Goal: Communication & Community: Ask a question

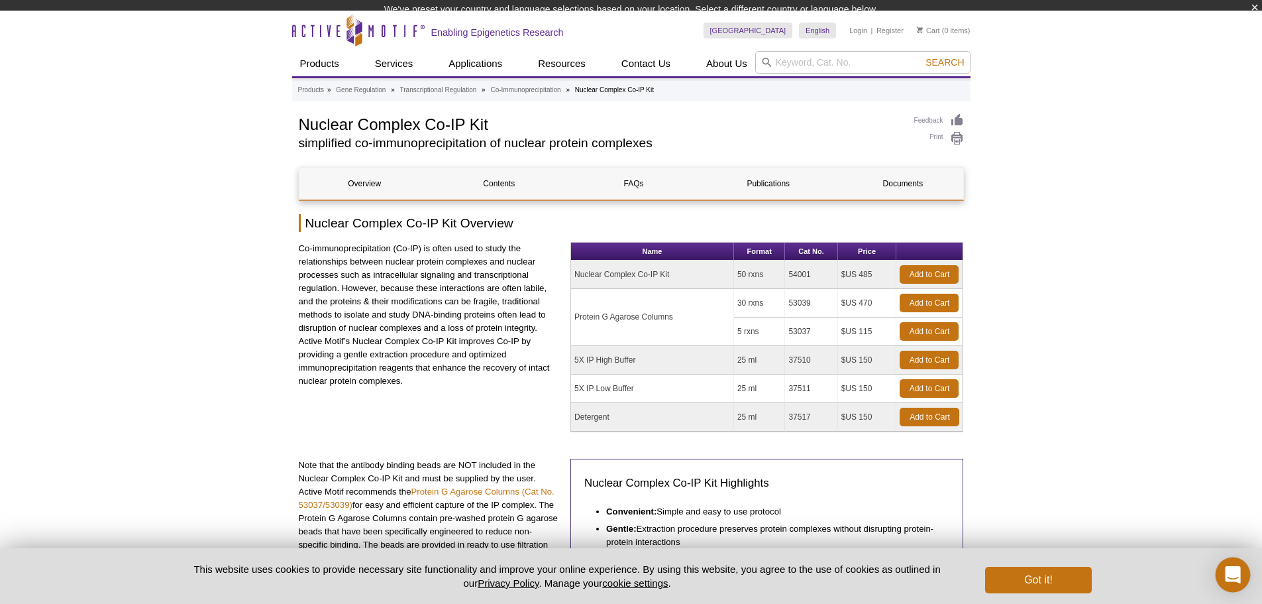
click at [1235, 573] on icon "Open Intercom Messenger" at bounding box center [1232, 574] width 15 height 17
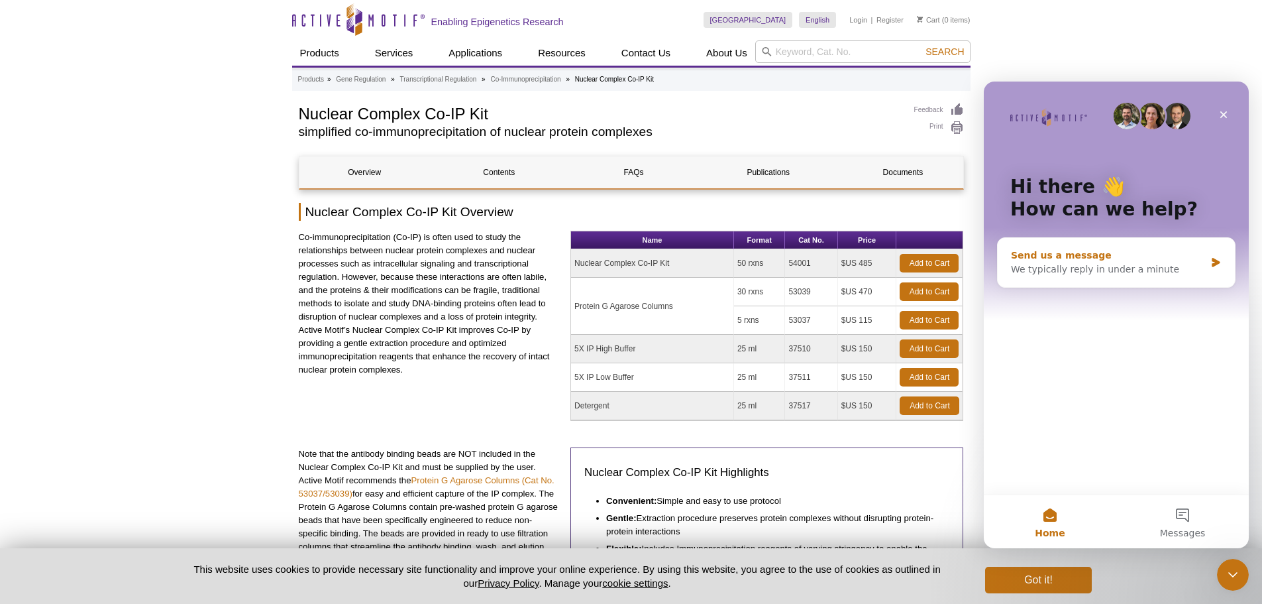
click at [1121, 268] on div "We typically reply in under a minute" at bounding box center [1108, 269] width 194 height 14
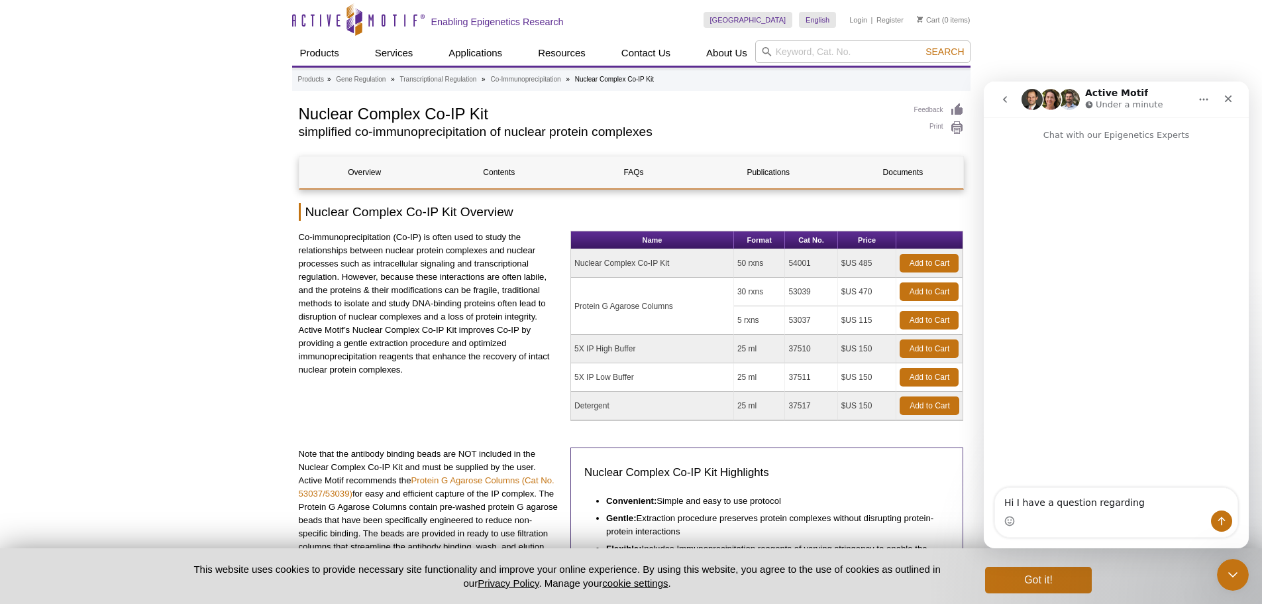
drag, startPoint x: 1150, startPoint y: 508, endPoint x: 960, endPoint y: 508, distance: 189.5
click at [984, 508] on html "Active Motif Under a minute Chat with our Epigenetics Experts Hi I have a quest…" at bounding box center [1116, 315] width 265 height 467
click at [1144, 504] on textarea "Hi I have a question regarding" at bounding box center [1116, 499] width 243 height 23
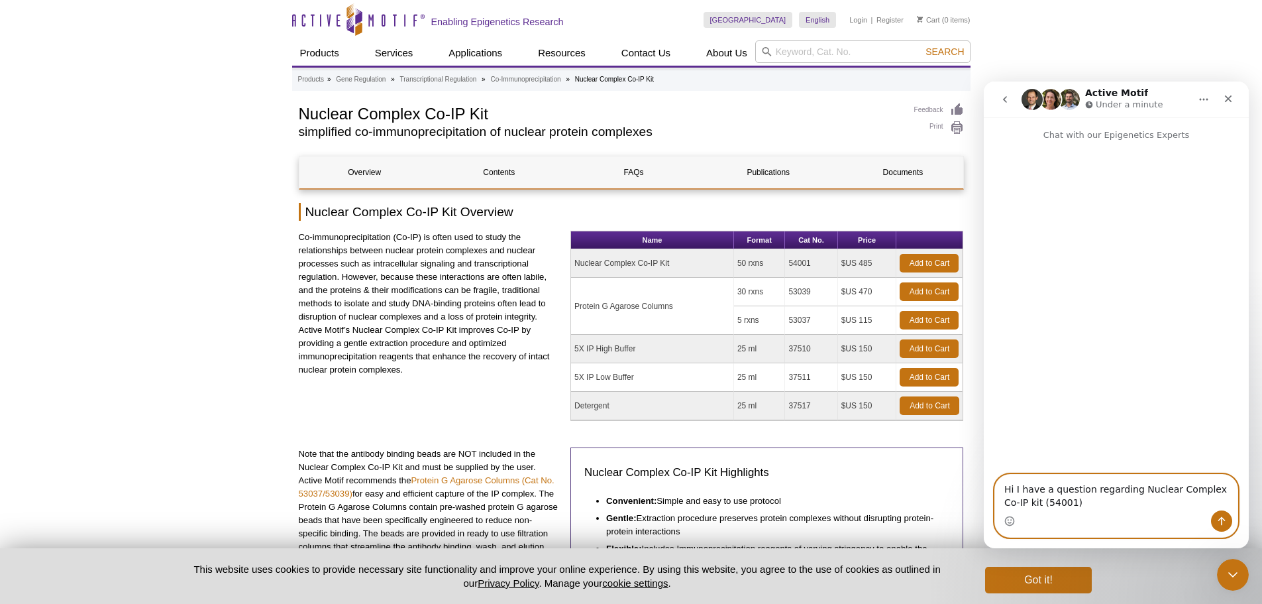
type textarea "Hi I have a question regarding Nuclear Complex Co-IP kit (54001)."
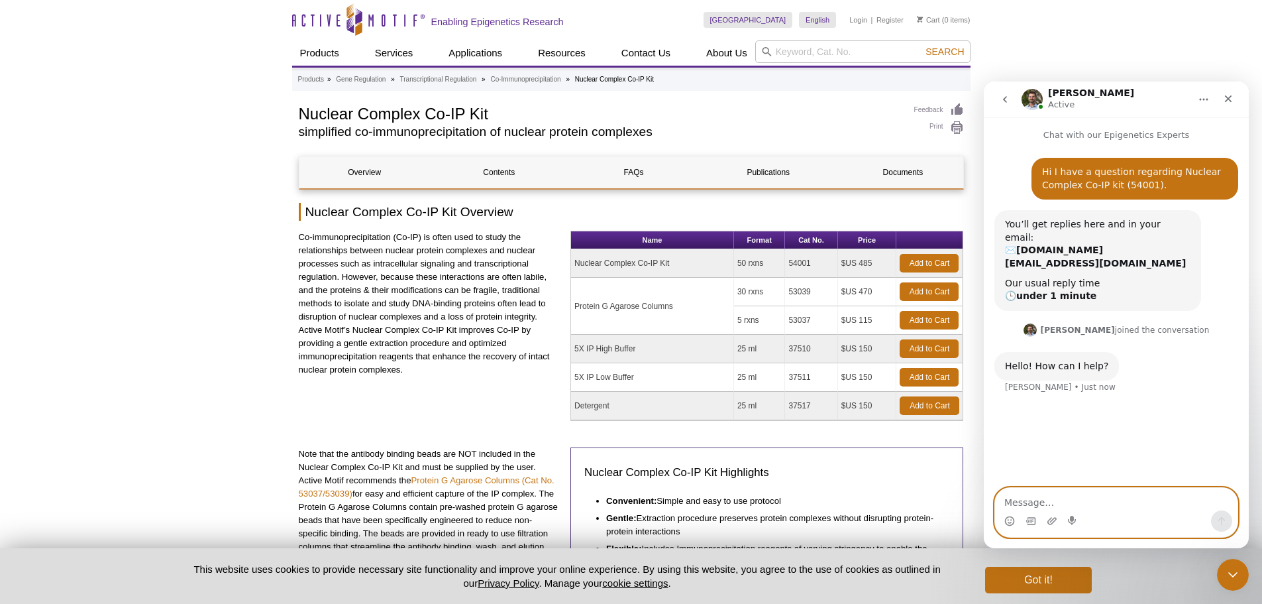
paste textarea "Hi I have a question regarding Nuclear Complex Co-IP kit (54001)."
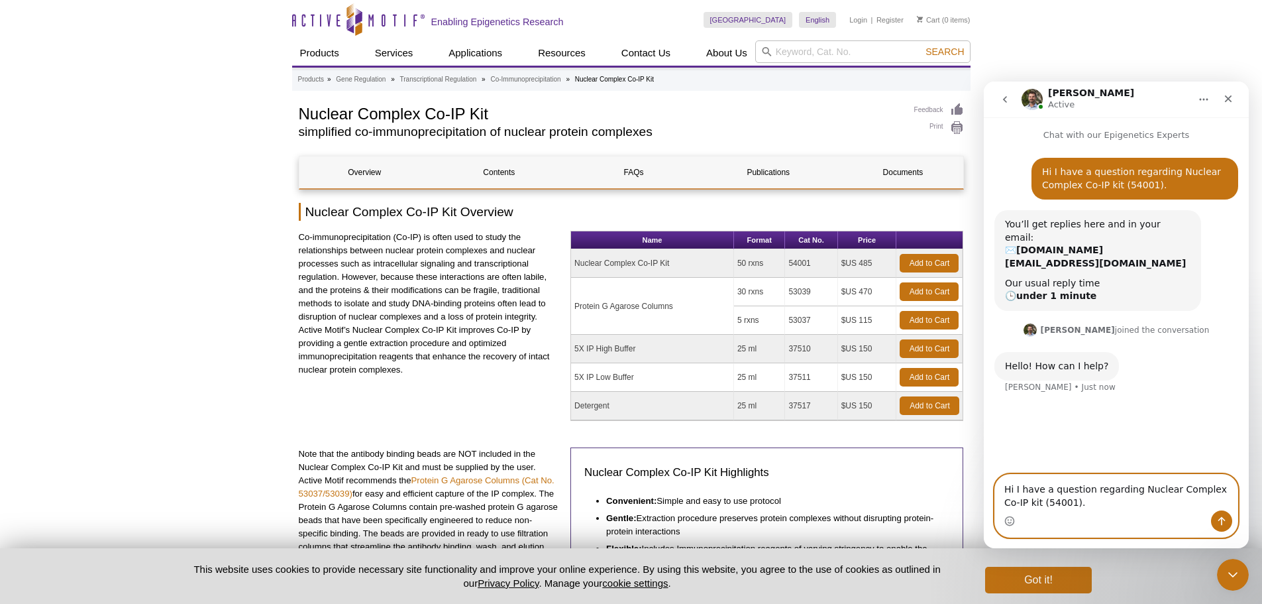
type textarea "Hi I have a question regarding Nuclear Complex Co-IP kit (54001)."
click at [1221, 521] on icon "Send a message…" at bounding box center [1222, 521] width 11 height 11
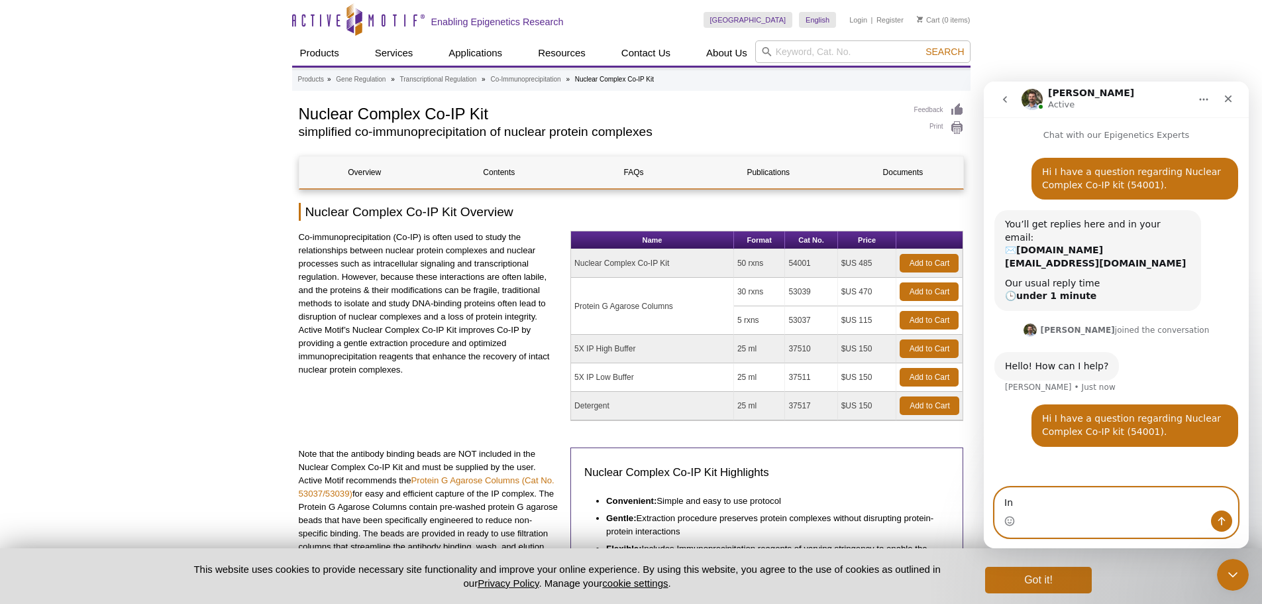
type textarea "I"
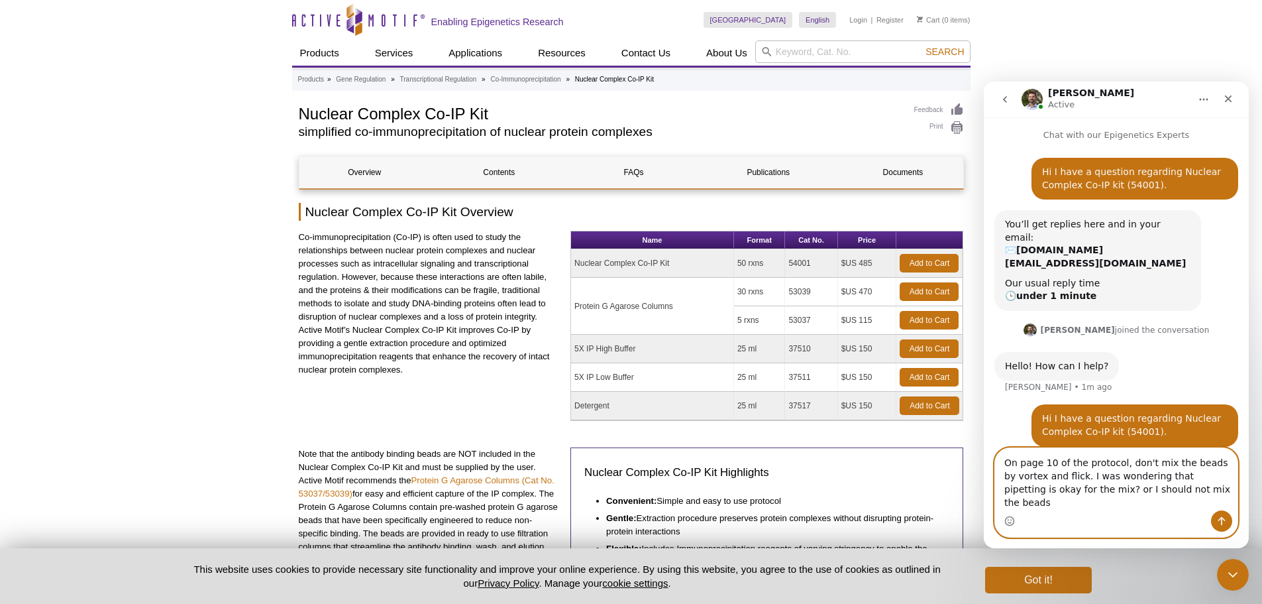
type textarea "On page 10 of the protocol, don't mix the beads by vortex and flick. I was wond…"
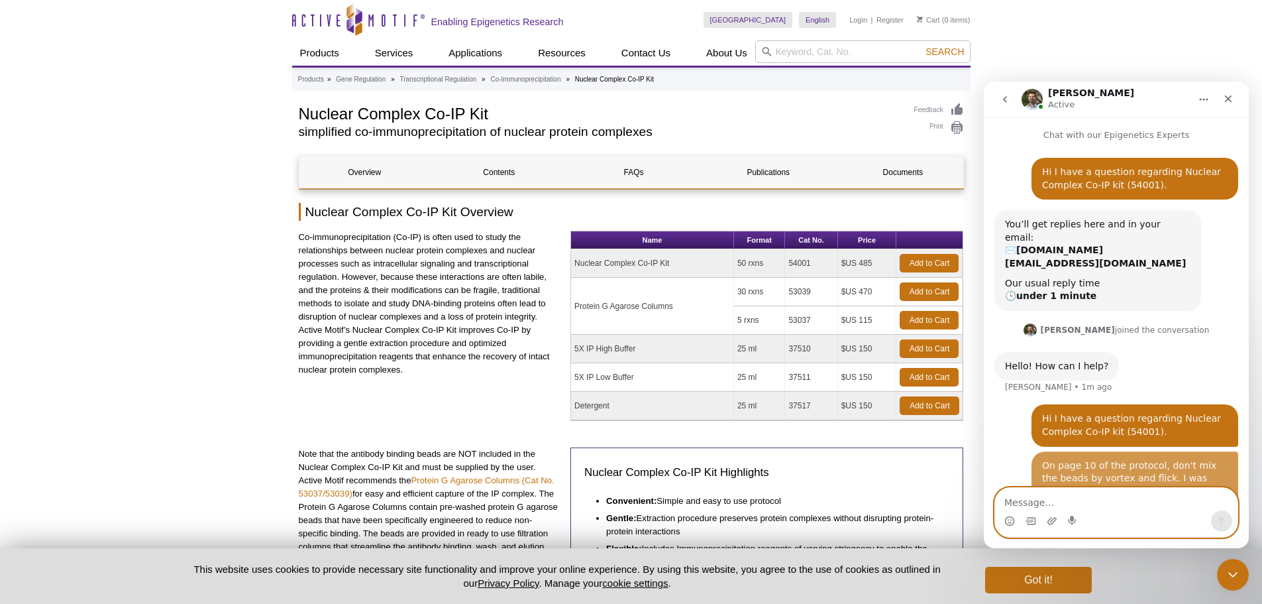
scroll to position [17, 0]
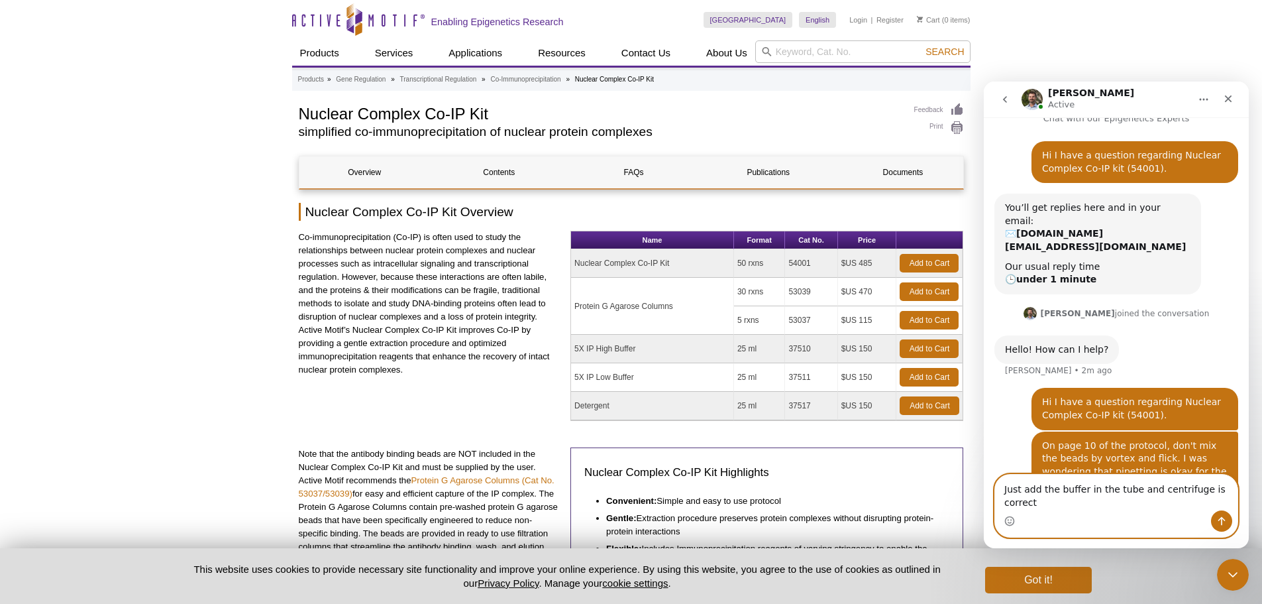
type textarea "Just add the buffer in the tube and centrifuge is correct?"
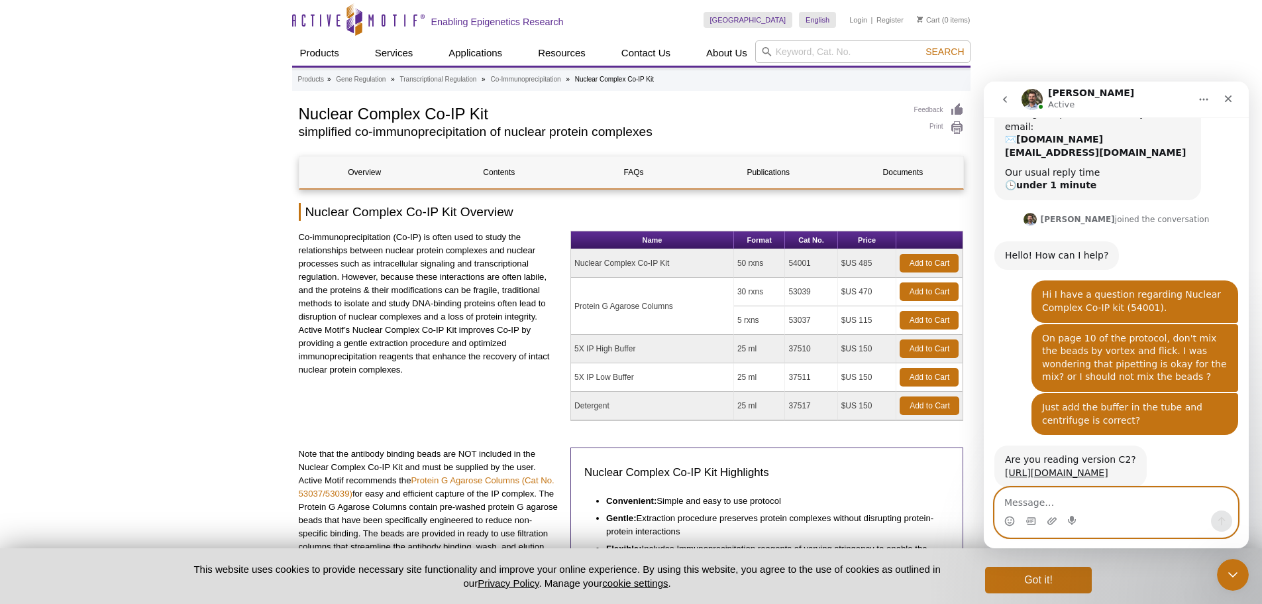
scroll to position [125, 0]
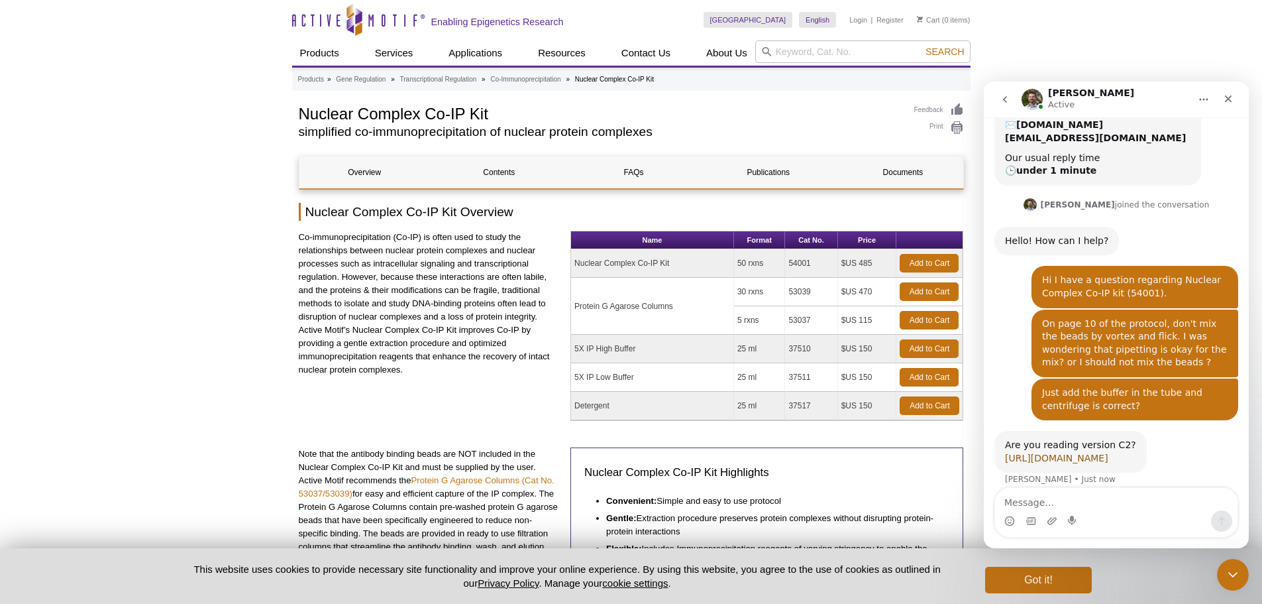
click at [1009, 453] on link "[URL][DOMAIN_NAME]" at bounding box center [1056, 458] width 103 height 11
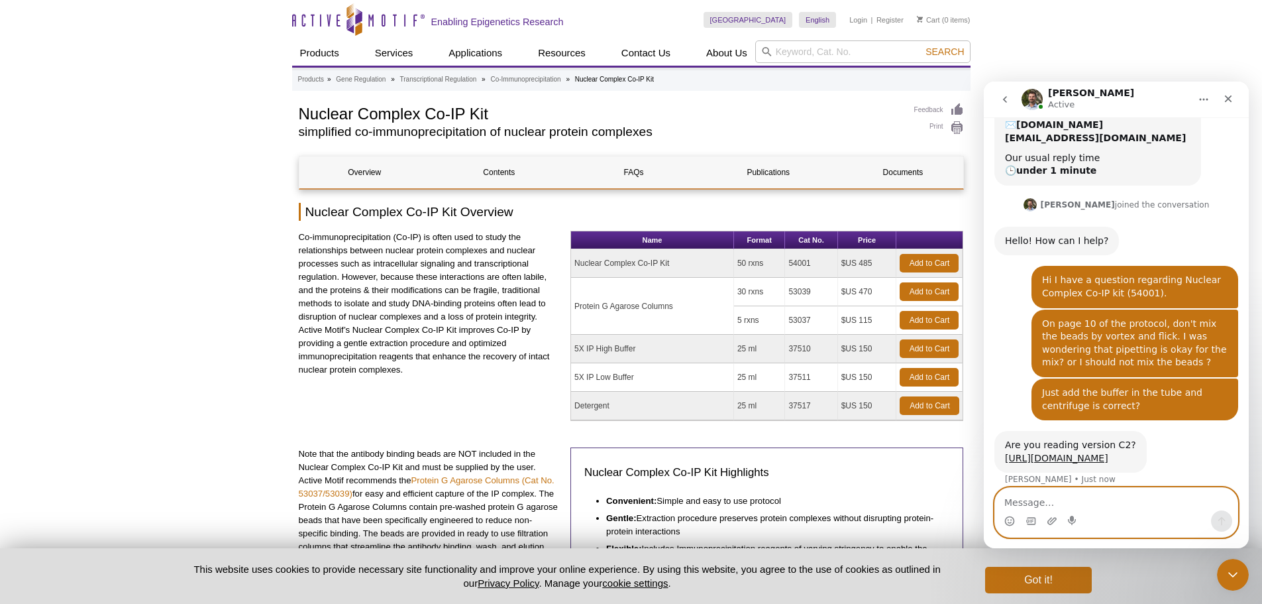
click at [1109, 494] on textarea "Message…" at bounding box center [1116, 499] width 243 height 23
type textarea "I read B3"
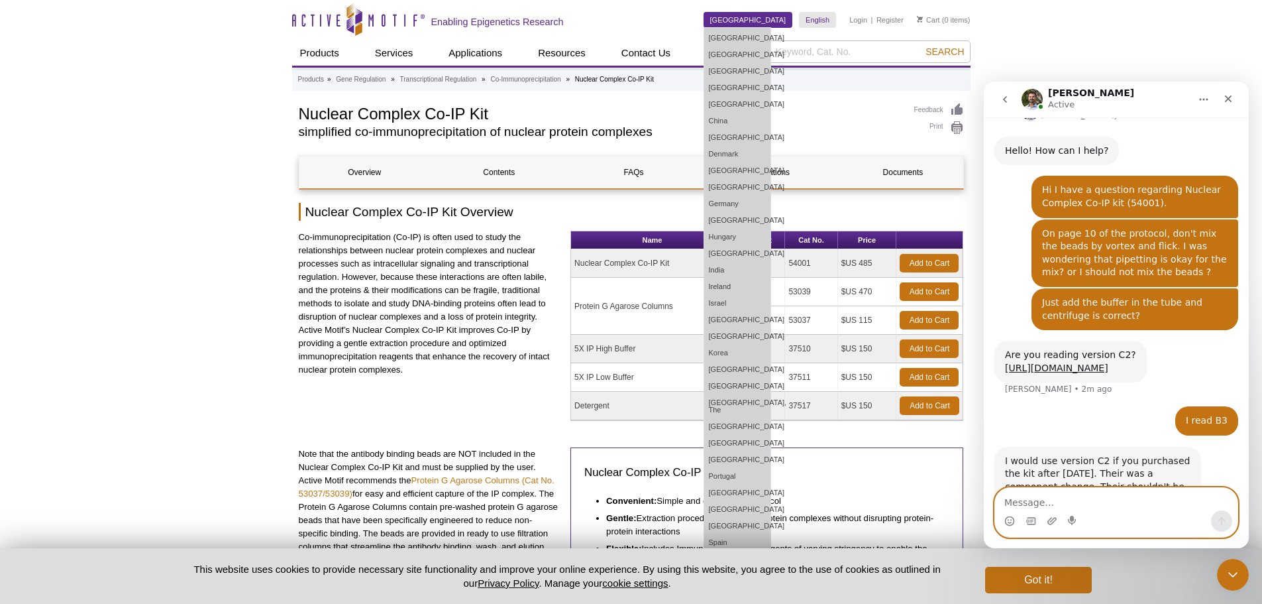
scroll to position [256, 0]
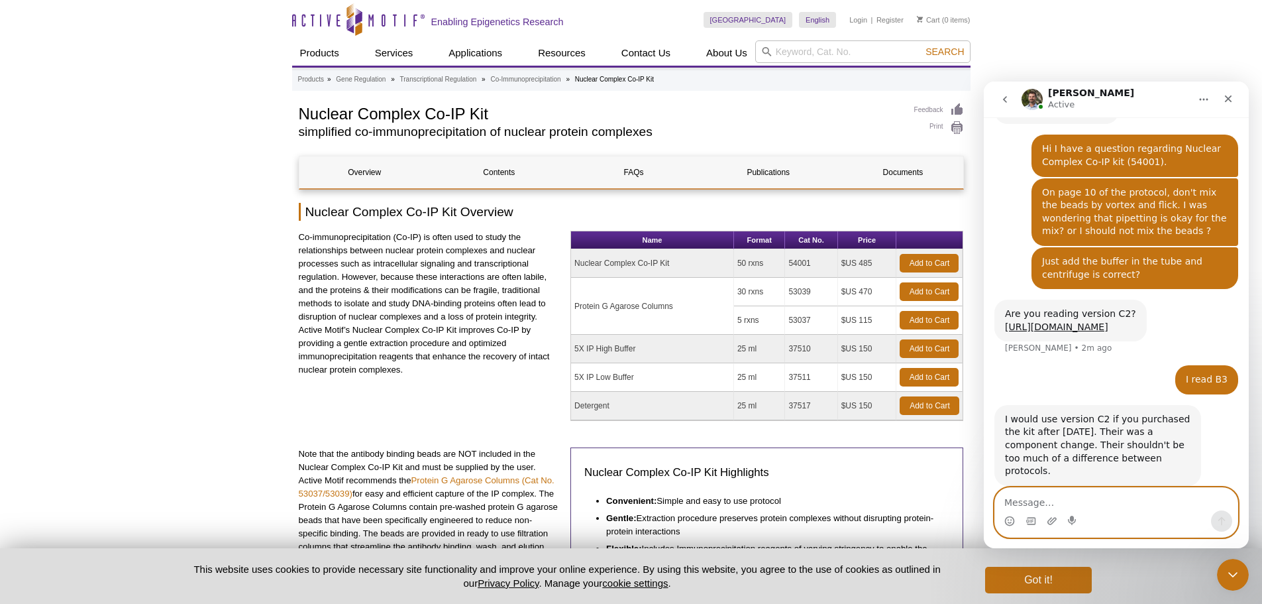
click at [1140, 493] on textarea "Message…" at bounding box center [1116, 499] width 243 height 23
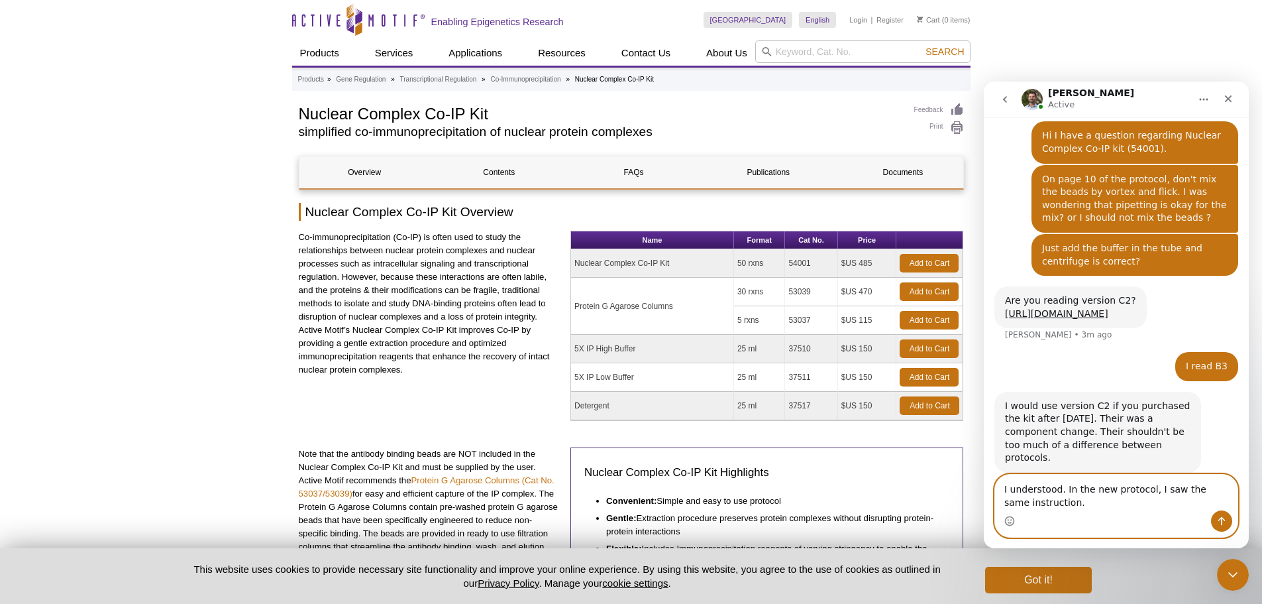
click at [1092, 497] on textarea "I understood. In the new protocol, I saw the same instruction." at bounding box center [1116, 492] width 243 height 36
click at [1157, 490] on textarea "I understood. In the new protocol, I saw the same instruction." at bounding box center [1116, 492] width 243 height 36
type textarea "I understood. In the new protocol, I found the same instruction."
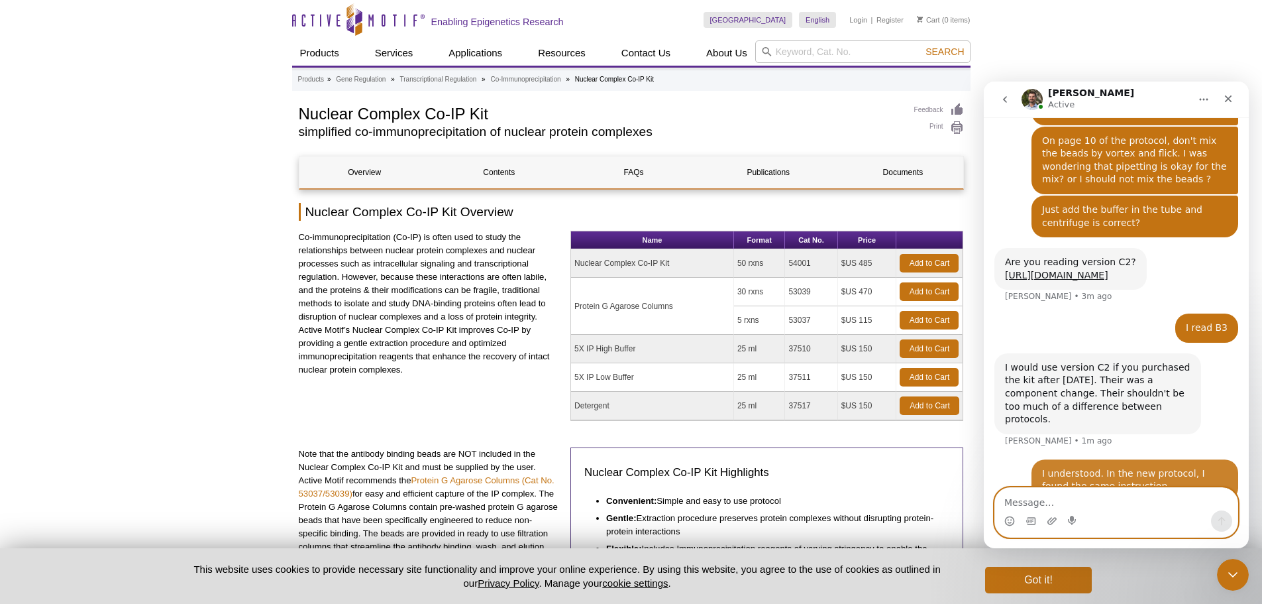
scroll to position [309, 0]
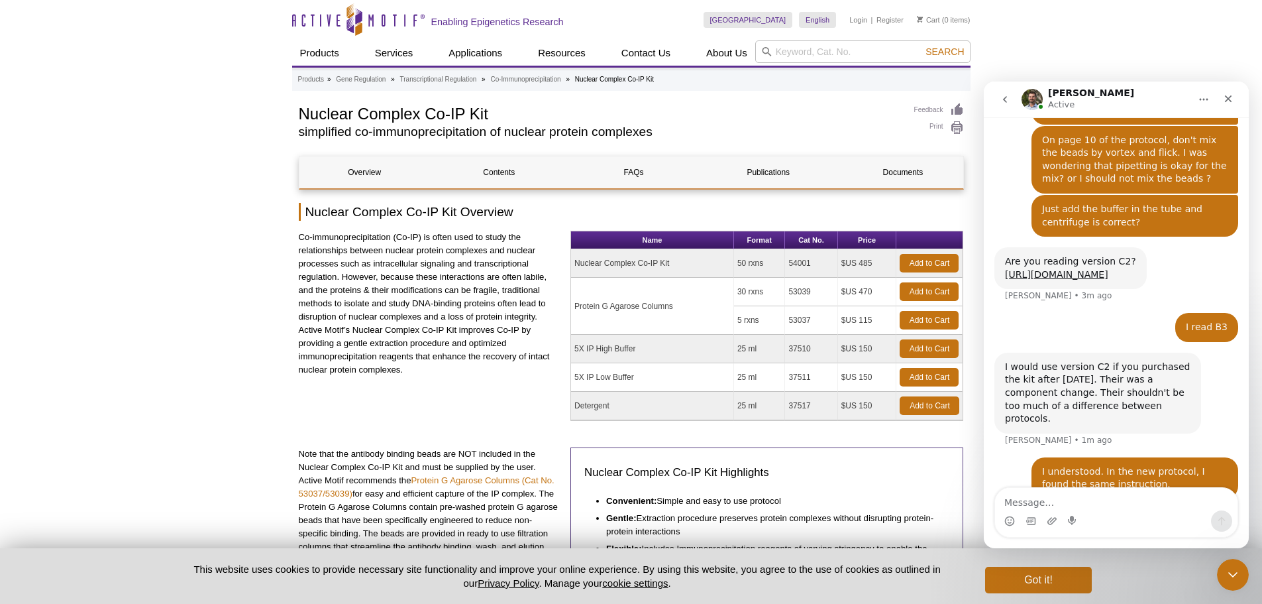
drag, startPoint x: 1144, startPoint y: 393, endPoint x: 989, endPoint y: 355, distance: 159.6
click at [991, 357] on div "Hi I have a question regarding Nuclear Complex Co-IP kit (54001). • 7m ago You’…" at bounding box center [1116, 174] width 265 height 682
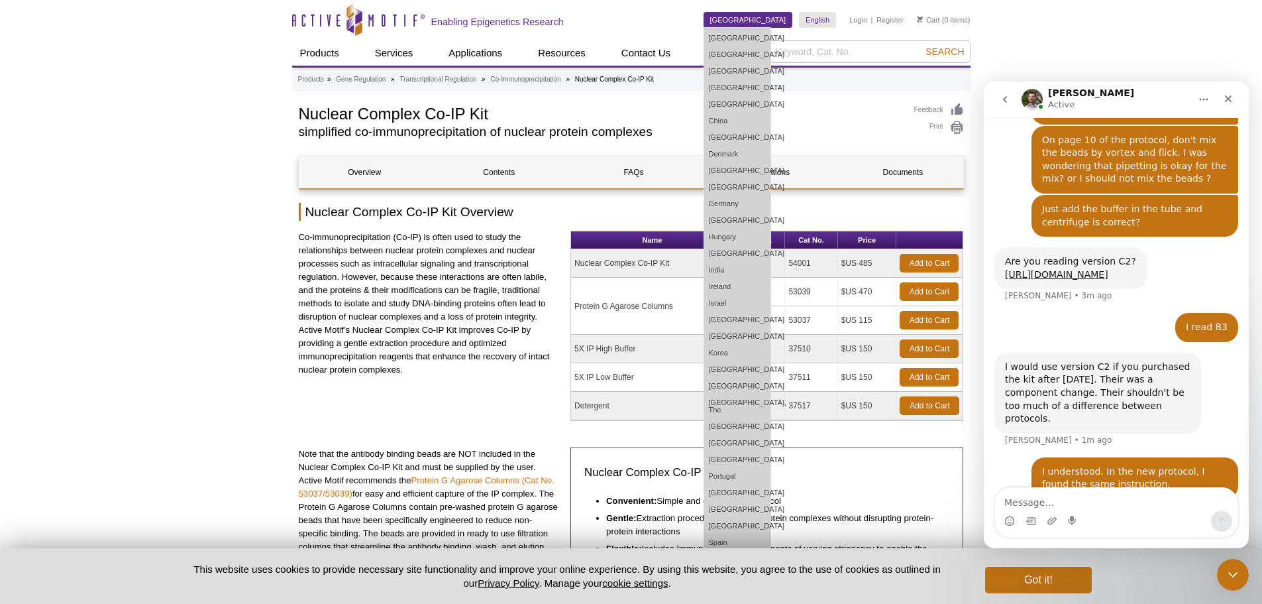
copy div "I would use version C2 if you purchased the kit after [DATE]. Their was a compo…"
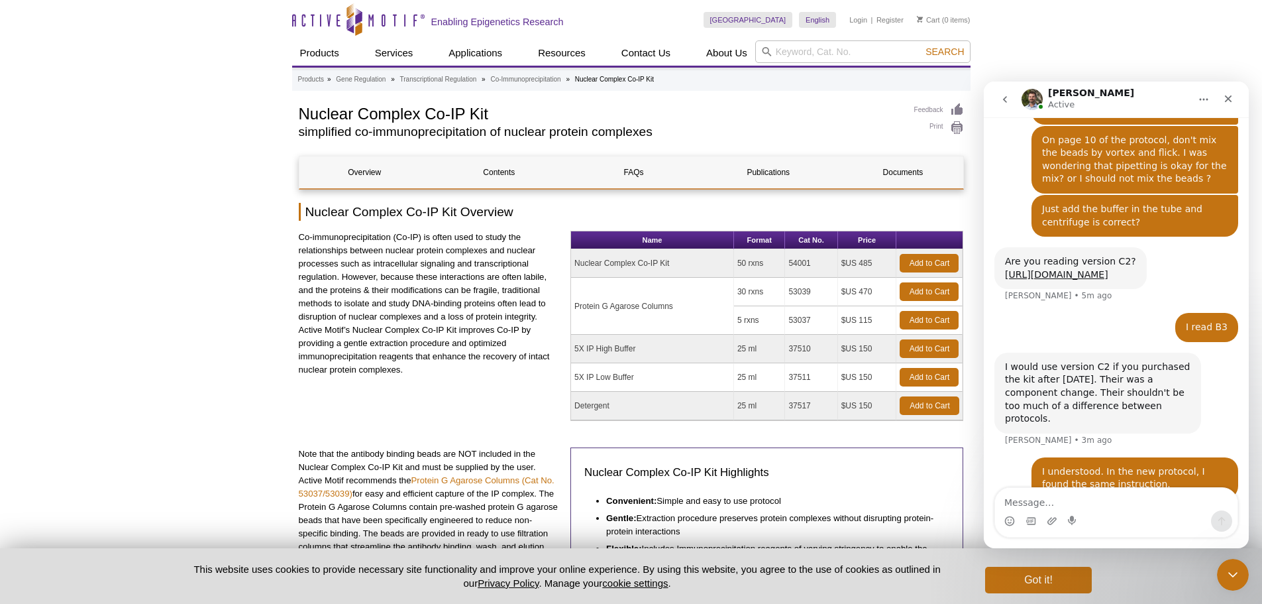
click at [1138, 465] on div "I understood. In the new protocol, I found the same instruction." at bounding box center [1135, 478] width 186 height 26
click at [1078, 500] on textarea "Message…" at bounding box center [1116, 499] width 243 height 23
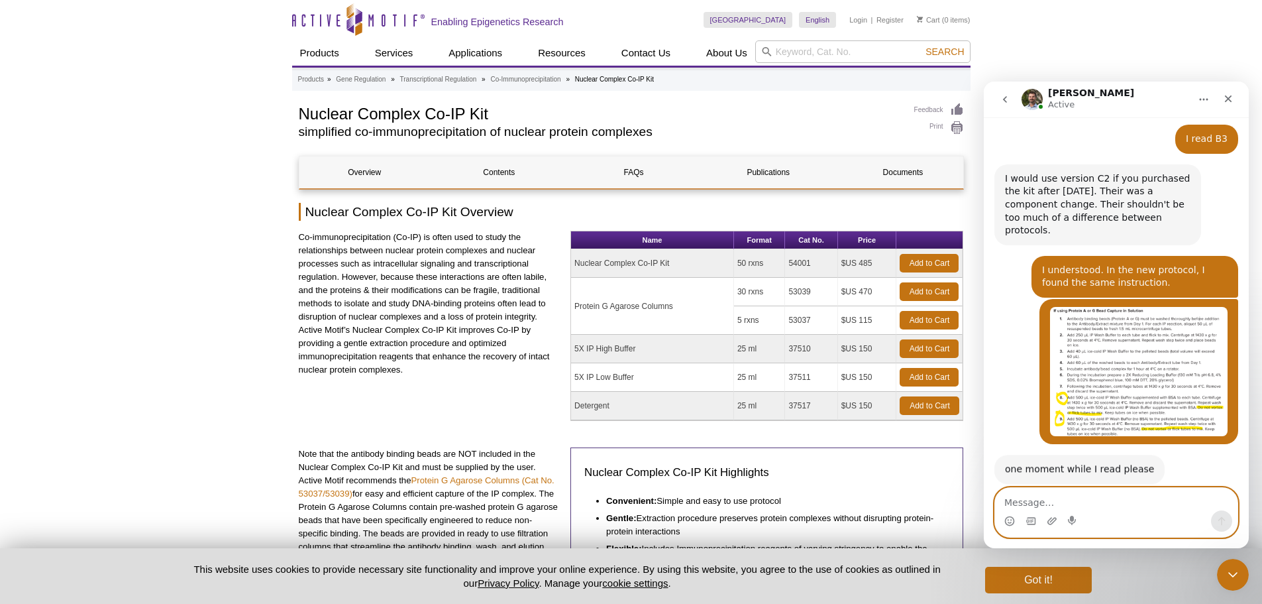
scroll to position [495, 0]
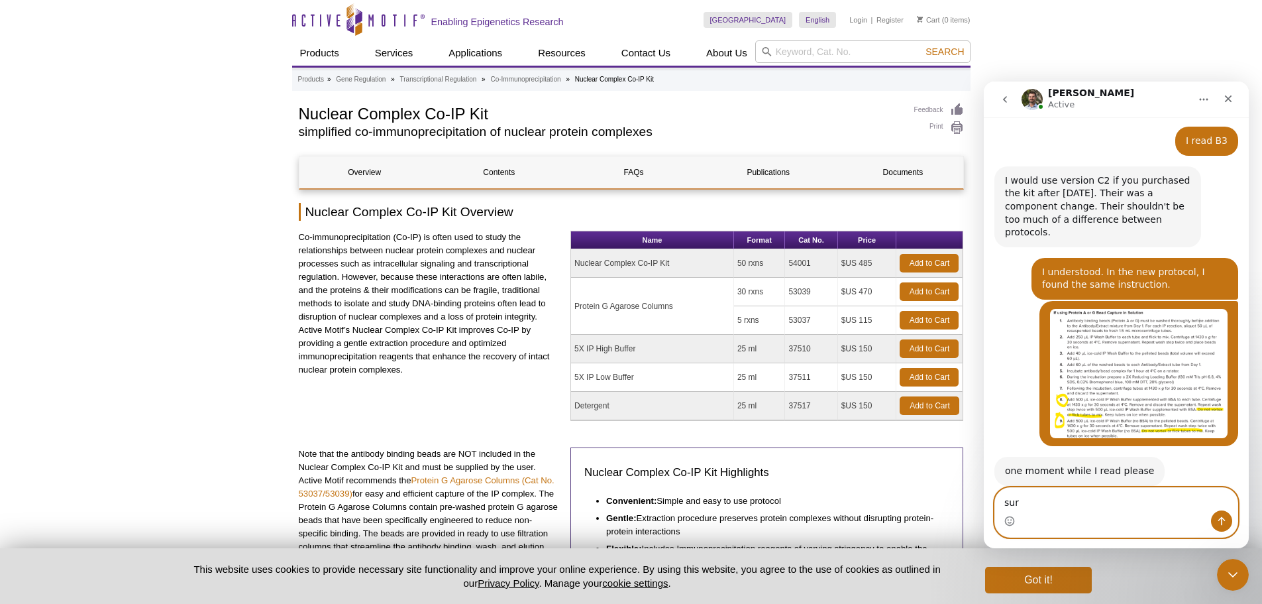
type textarea "sure"
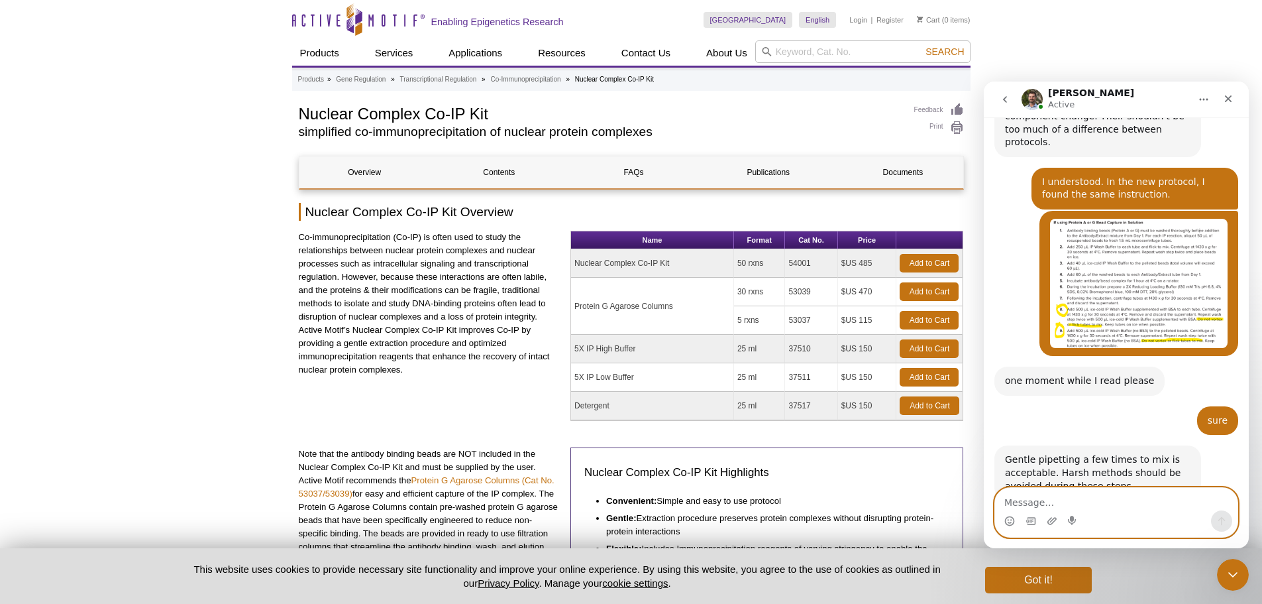
scroll to position [600, 0]
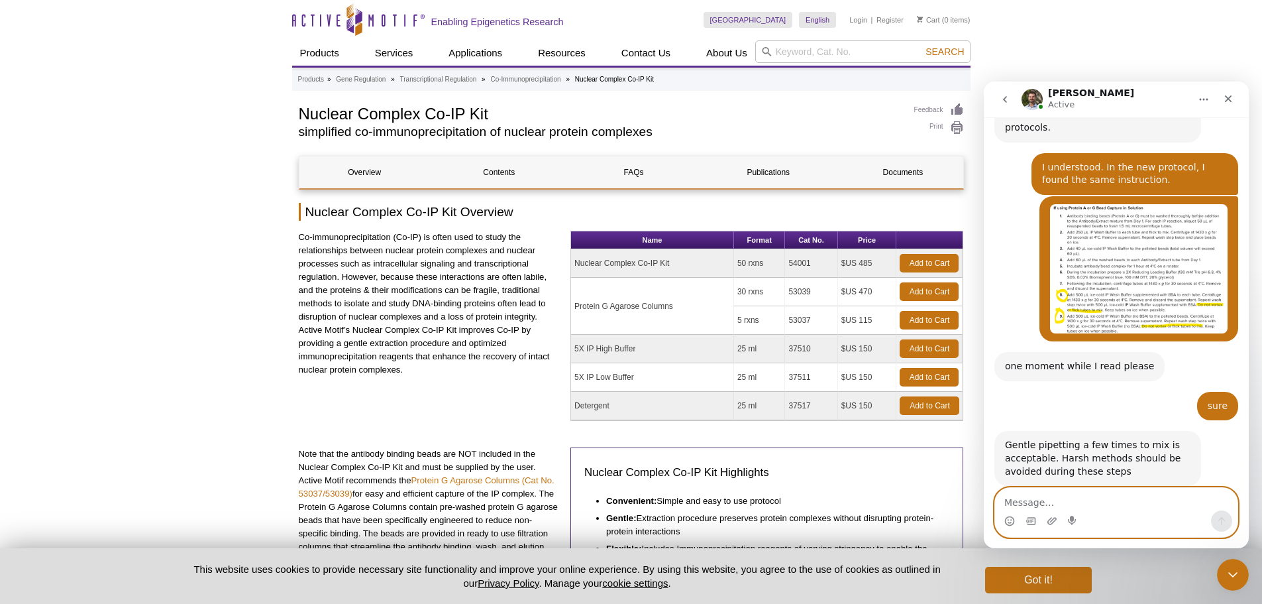
click at [1102, 498] on textarea "Message…" at bounding box center [1116, 499] width 243 height 23
paste textarea "So, would the standard approach be not to mix them at all?"
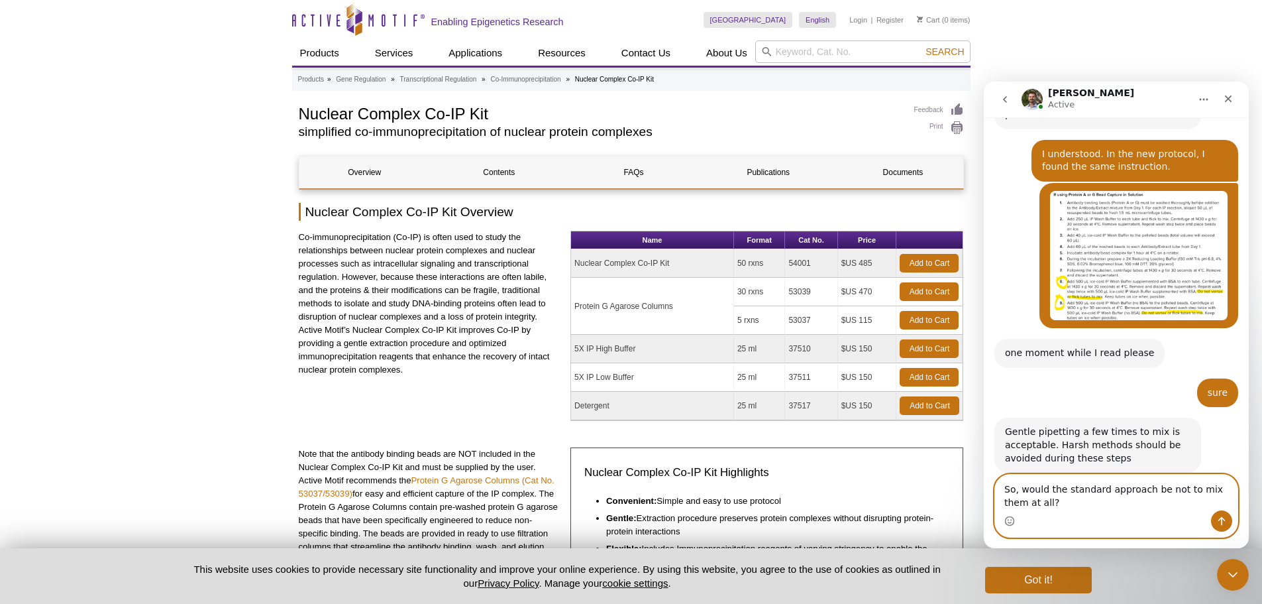
type textarea "So, would the standard approach be not to mix them at all?"
click at [1218, 519] on icon "Send a message…" at bounding box center [1222, 521] width 11 height 11
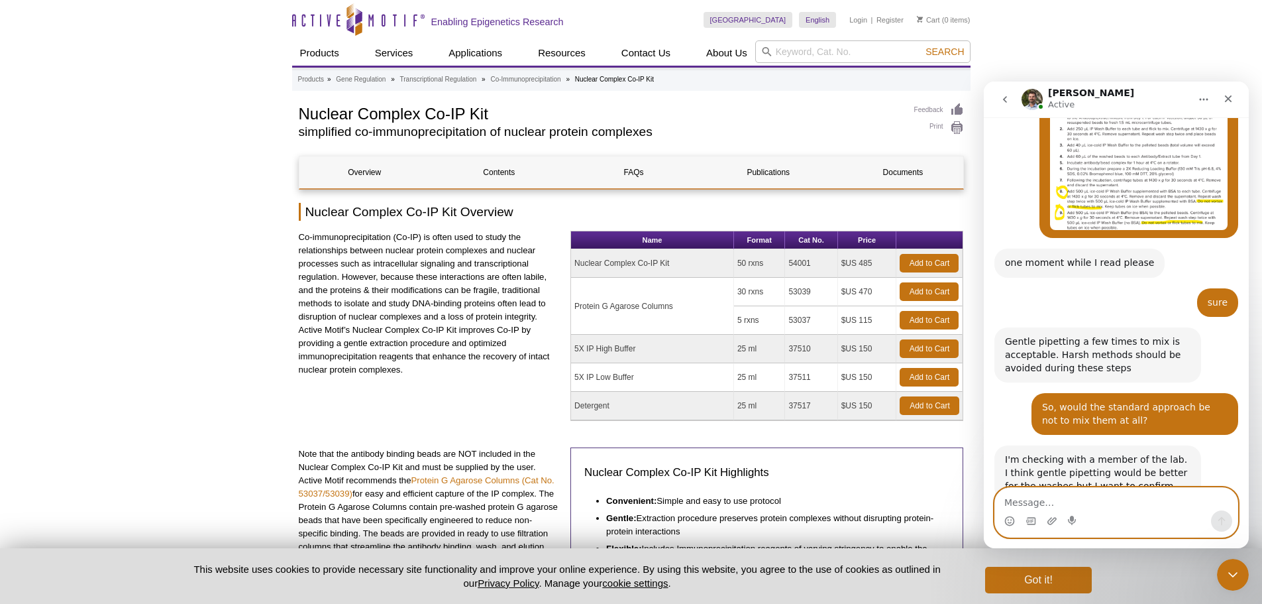
scroll to position [718, 0]
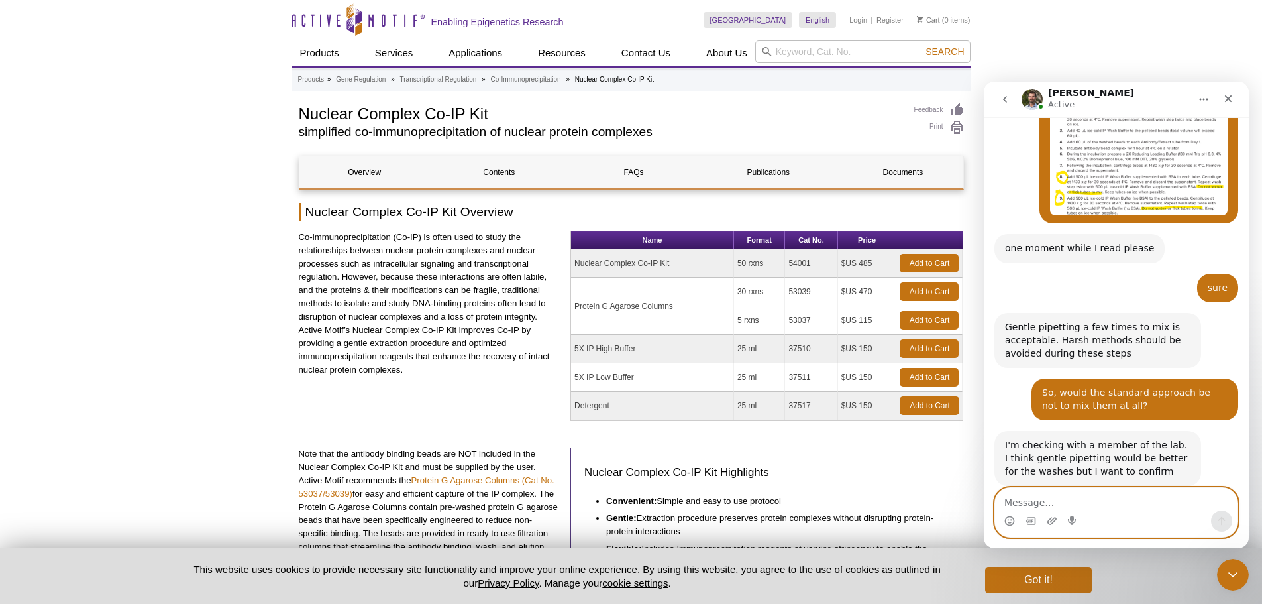
click at [1097, 500] on textarea "Message…" at bounding box center [1116, 499] width 243 height 23
type textarea "ㅛ"
type textarea "sure"
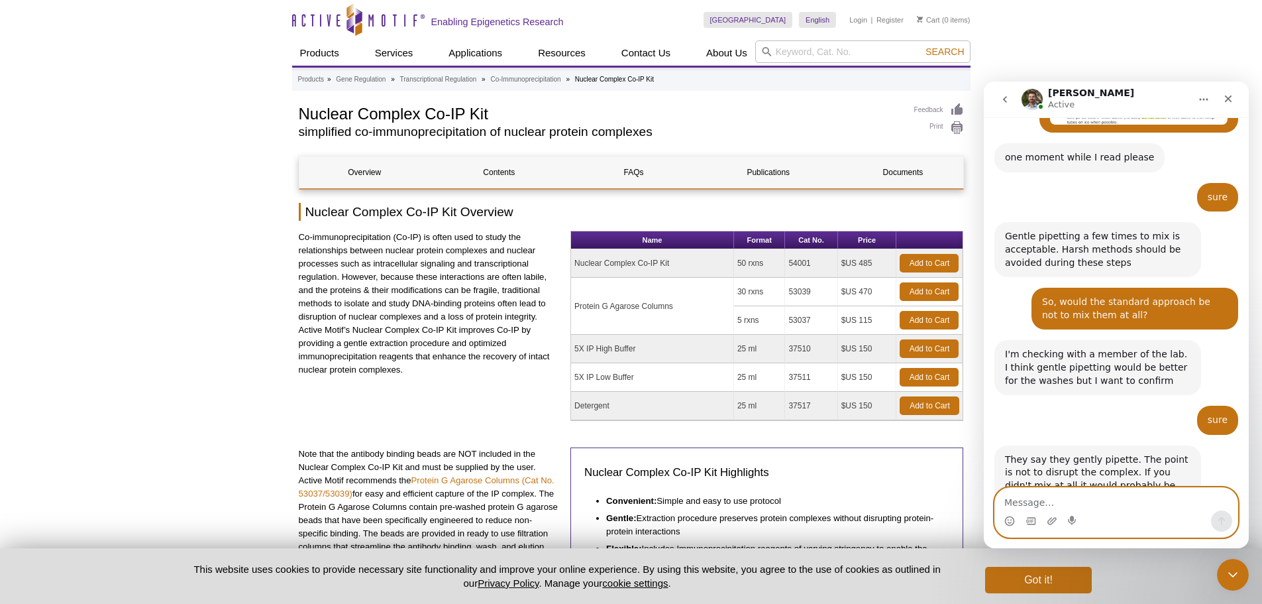
scroll to position [836, 0]
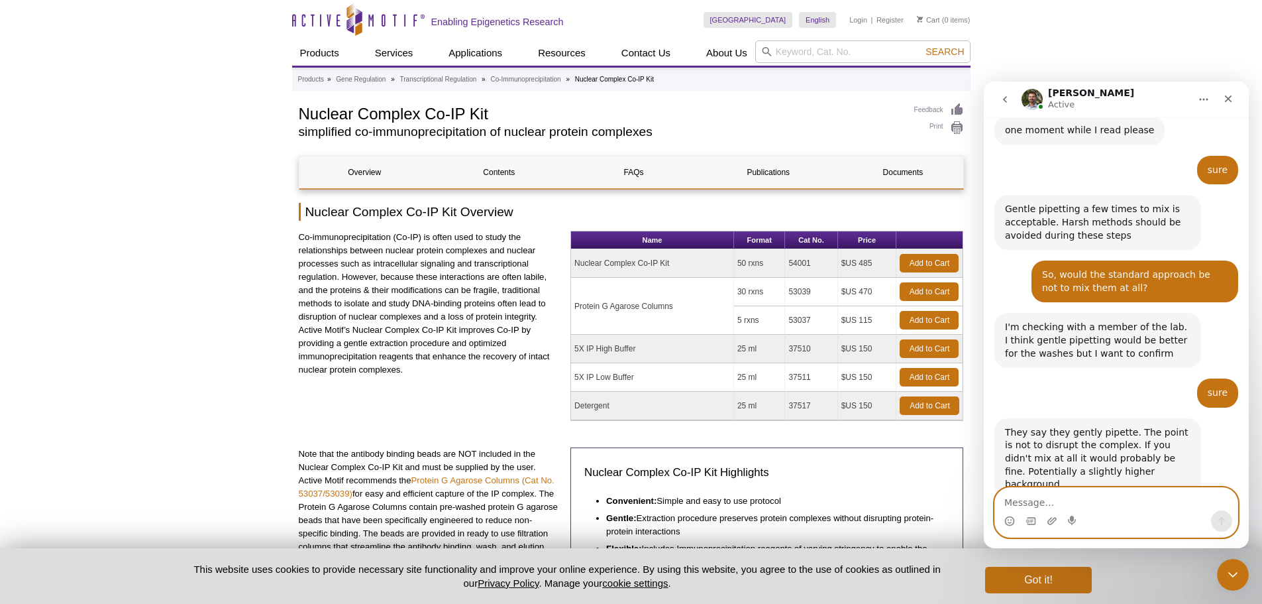
click at [1145, 501] on textarea "Message…" at bounding box center [1116, 499] width 243 height 23
type textarea "Thank you! I will gently pipette at this step."
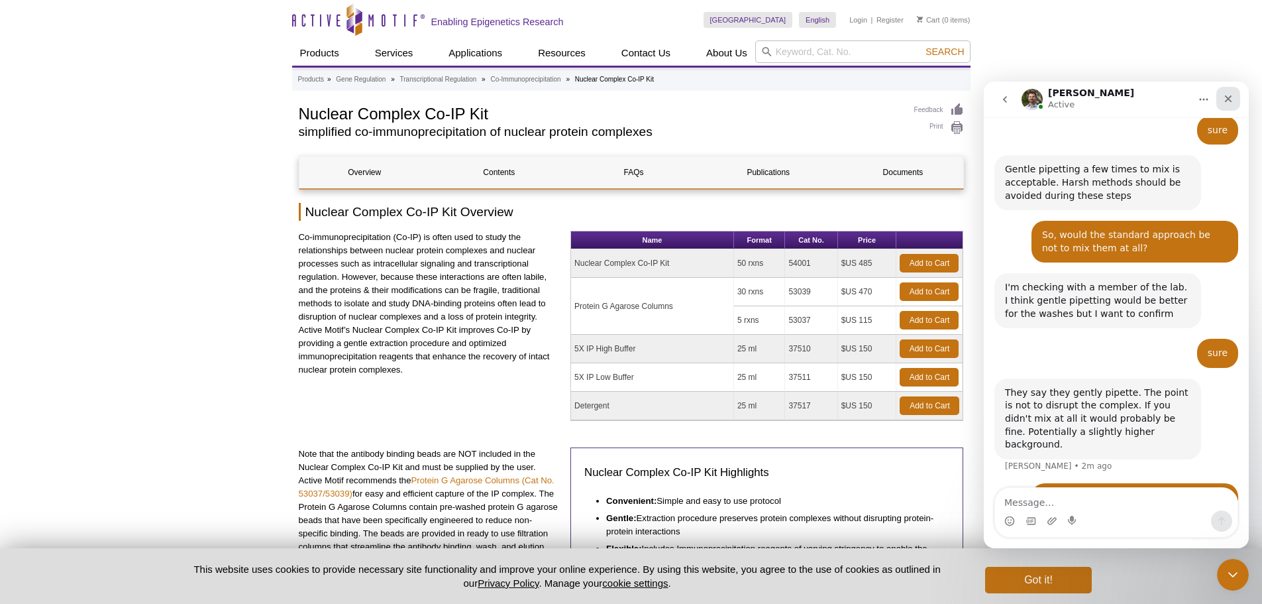
click at [1226, 96] on icon "Close" at bounding box center [1228, 98] width 7 height 7
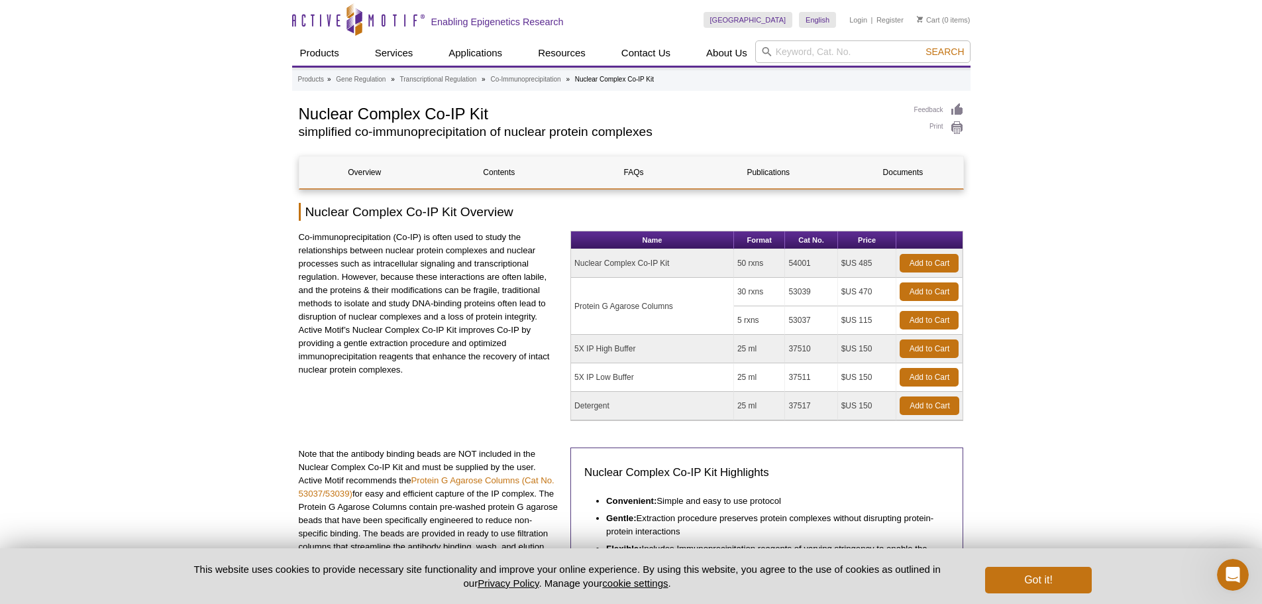
scroll to position [862, 0]
click at [1216, 573] on div "Open Intercom Messenger" at bounding box center [1231, 573] width 44 height 44
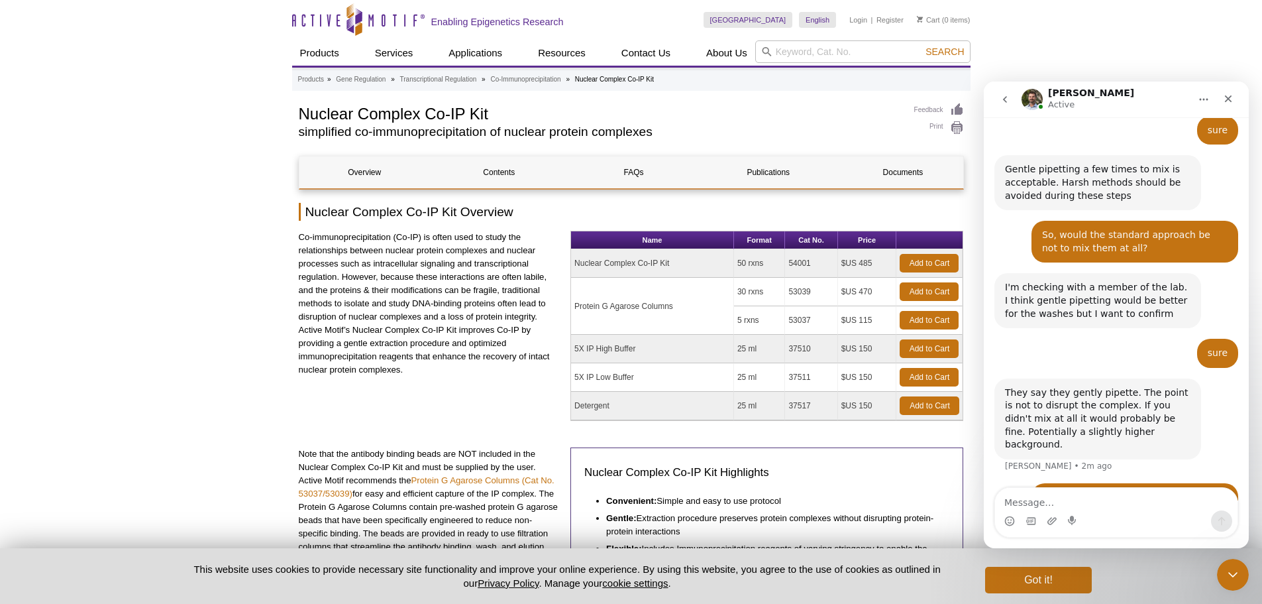
click at [1194, 101] on button "Home" at bounding box center [1203, 99] width 25 height 25
click at [1009, 93] on button "go back" at bounding box center [1005, 99] width 25 height 25
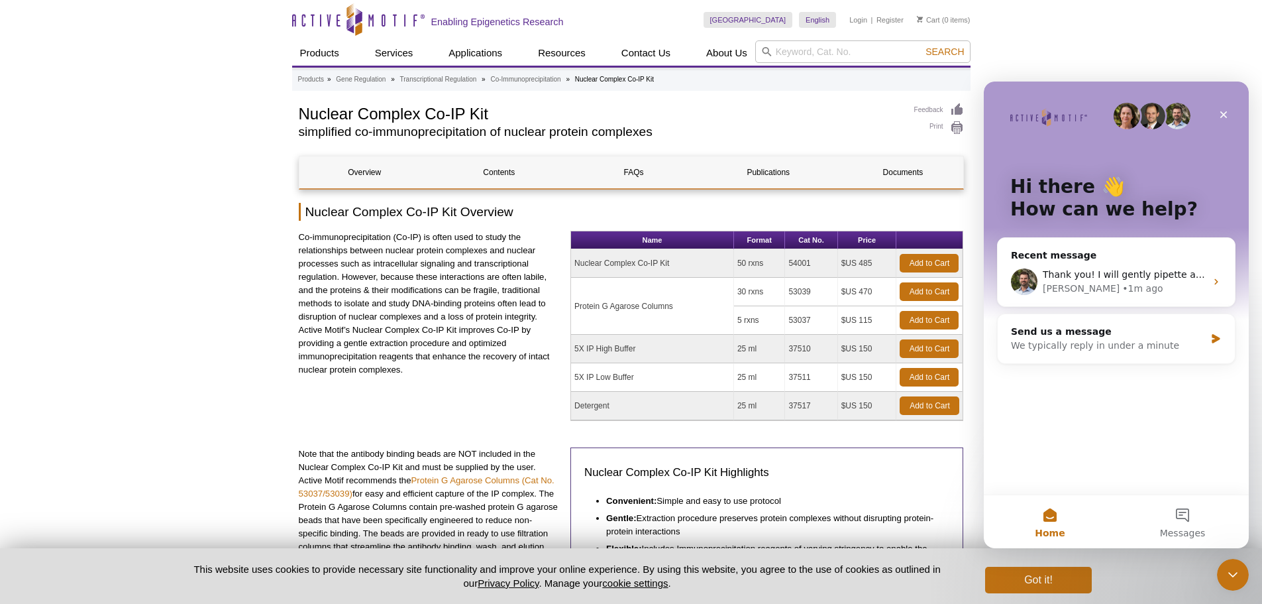
scroll to position [0, 0]
drag, startPoint x: 1156, startPoint y: 280, endPoint x: 1227, endPoint y: 279, distance: 71.6
click at [1227, 279] on div "Thank you! I will gently pipette at this step. [PERSON_NAME] • 1m ago" at bounding box center [1116, 281] width 237 height 49
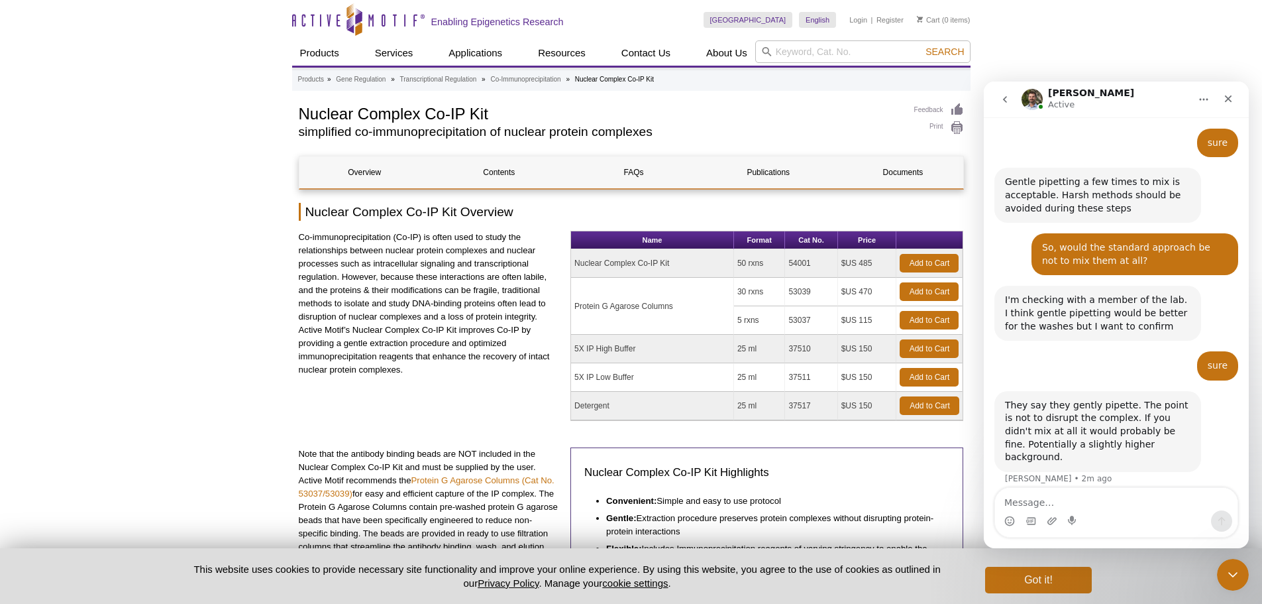
scroll to position [862, 0]
